Goal: Task Accomplishment & Management: Use online tool/utility

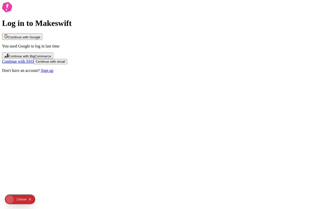
click at [40, 39] on span "Continue with Google" at bounding box center [24, 37] width 32 height 4
click at [42, 40] on button "Continue with Google" at bounding box center [22, 36] width 40 height 6
click at [78, 73] on div "Log in to Makeswift Continue with Google You used Google to log in last time Co…" at bounding box center [157, 37] width 311 height 71
click at [40, 39] on span "Continue with Google" at bounding box center [24, 37] width 32 height 4
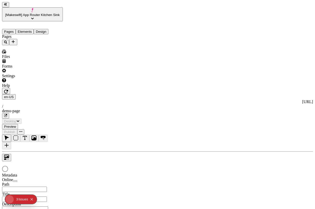
type input "/demo-page"
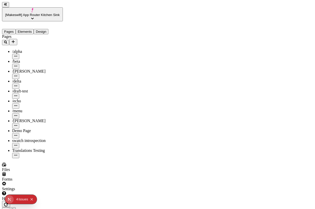
click at [10, 201] on button "button" at bounding box center [6, 204] width 8 height 6
click at [8, 202] on icon "button" at bounding box center [6, 204] width 4 height 4
click at [10, 201] on button "button" at bounding box center [6, 204] width 8 height 6
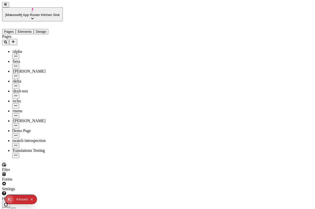
click at [46, 191] on div "Settings" at bounding box center [32, 186] width 61 height 10
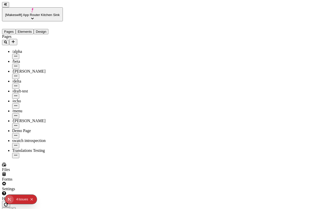
click at [8, 202] on icon "button" at bounding box center [6, 204] width 4 height 4
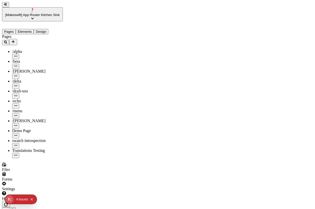
click at [295, 47] on div "Image" at bounding box center [298, 49] width 30 height 5
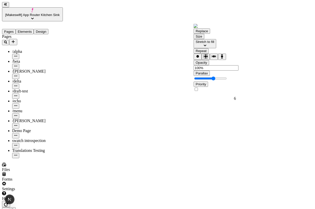
click at [221, 65] on div "Opacity" at bounding box center [216, 62] width 45 height 5
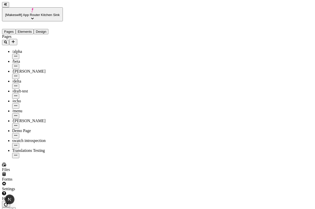
click at [287, 52] on icon at bounding box center [285, 54] width 4 height 4
